Goal: Task Accomplishment & Management: Complete application form

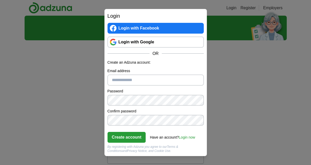
click at [146, 43] on link "Login with Google" at bounding box center [156, 42] width 96 height 11
click at [137, 29] on link "Login with Facebook" at bounding box center [156, 28] width 96 height 11
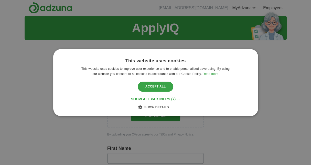
click at [151, 85] on div "Accept all" at bounding box center [156, 87] width 36 height 10
